Goal: Browse casually: Explore the website without a specific task or goal

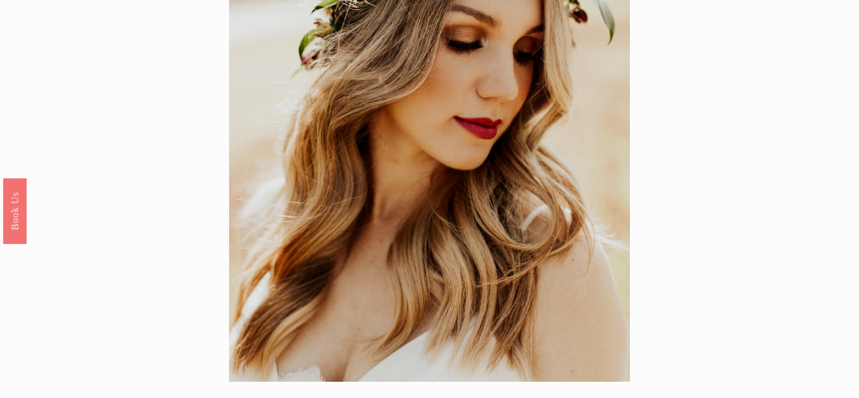
scroll to position [42, 0]
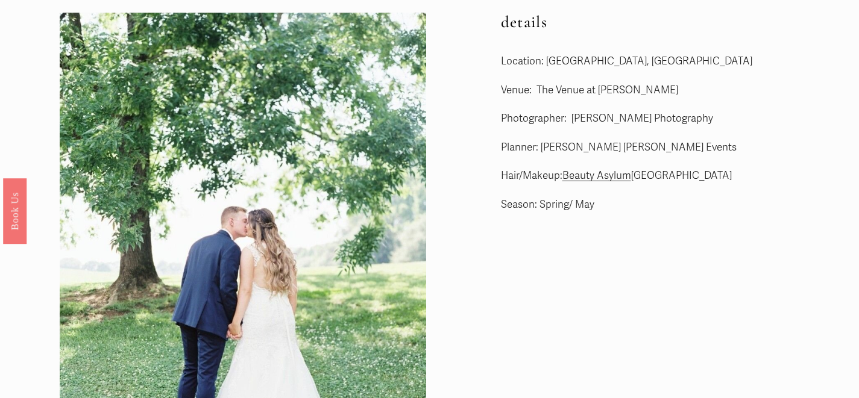
scroll to position [25, 0]
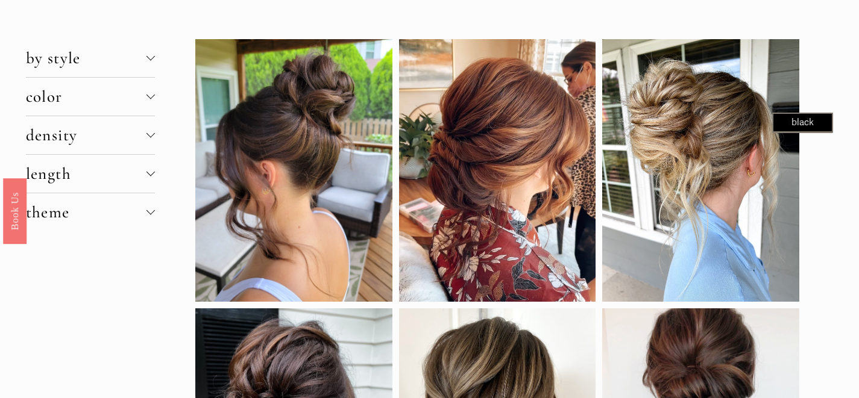
scroll to position [49, 0]
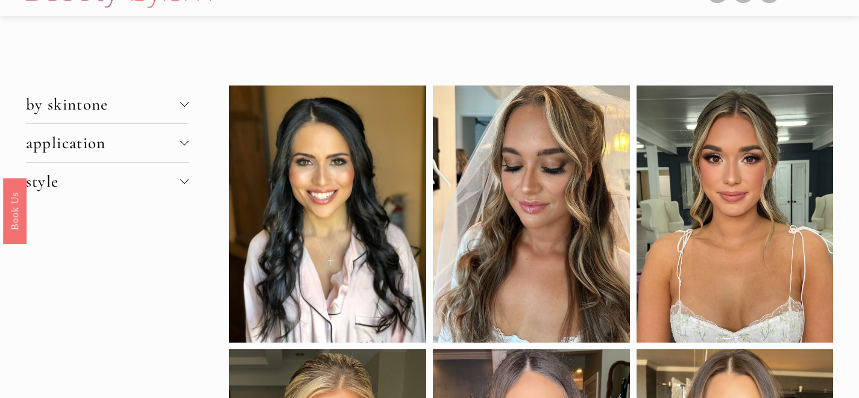
scroll to position [27, 0]
